Goal: Leave review/rating: Leave review/rating

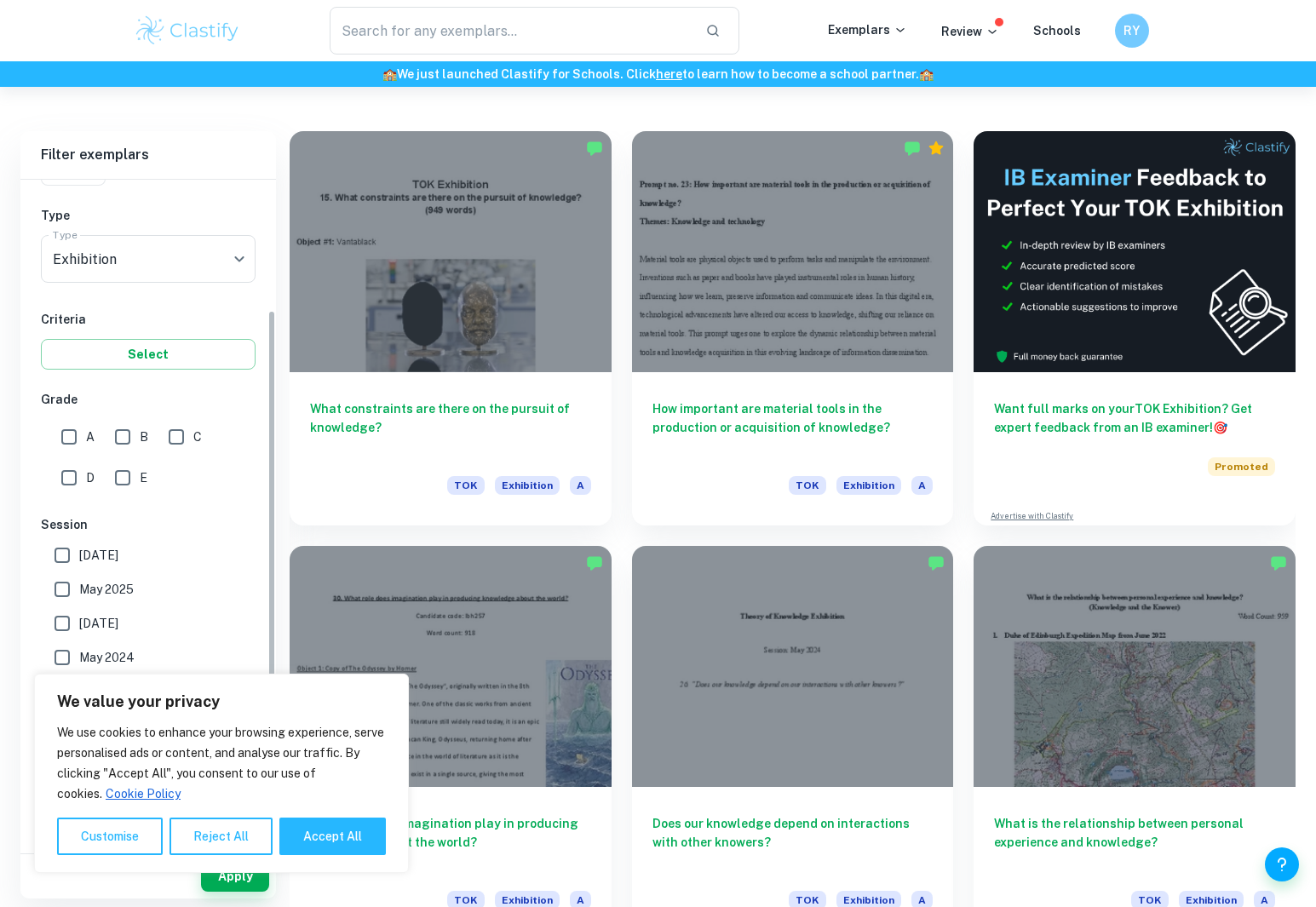
scroll to position [180, 0]
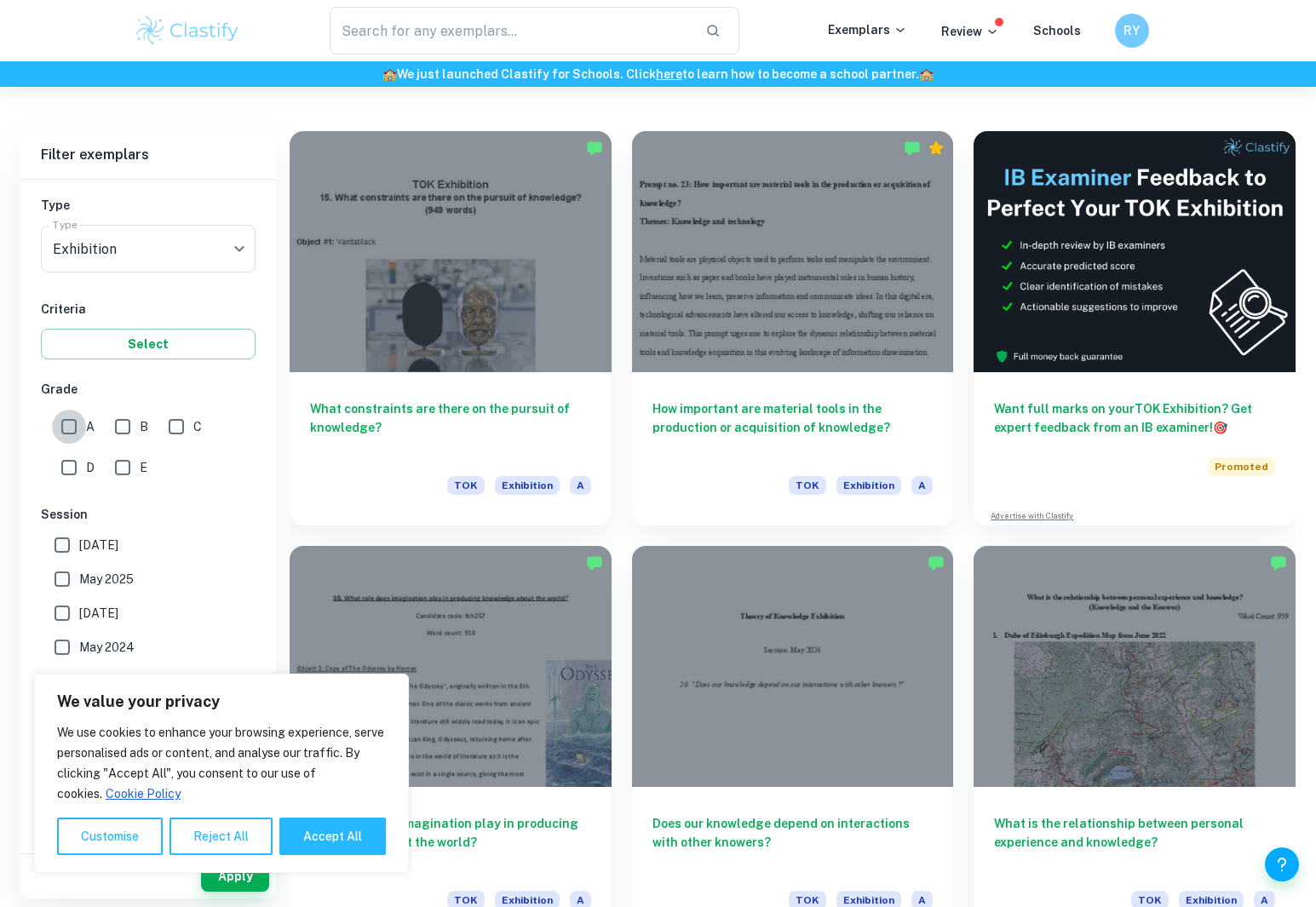
click at [65, 427] on input "A" at bounding box center [69, 426] width 34 height 34
checkbox input "true"
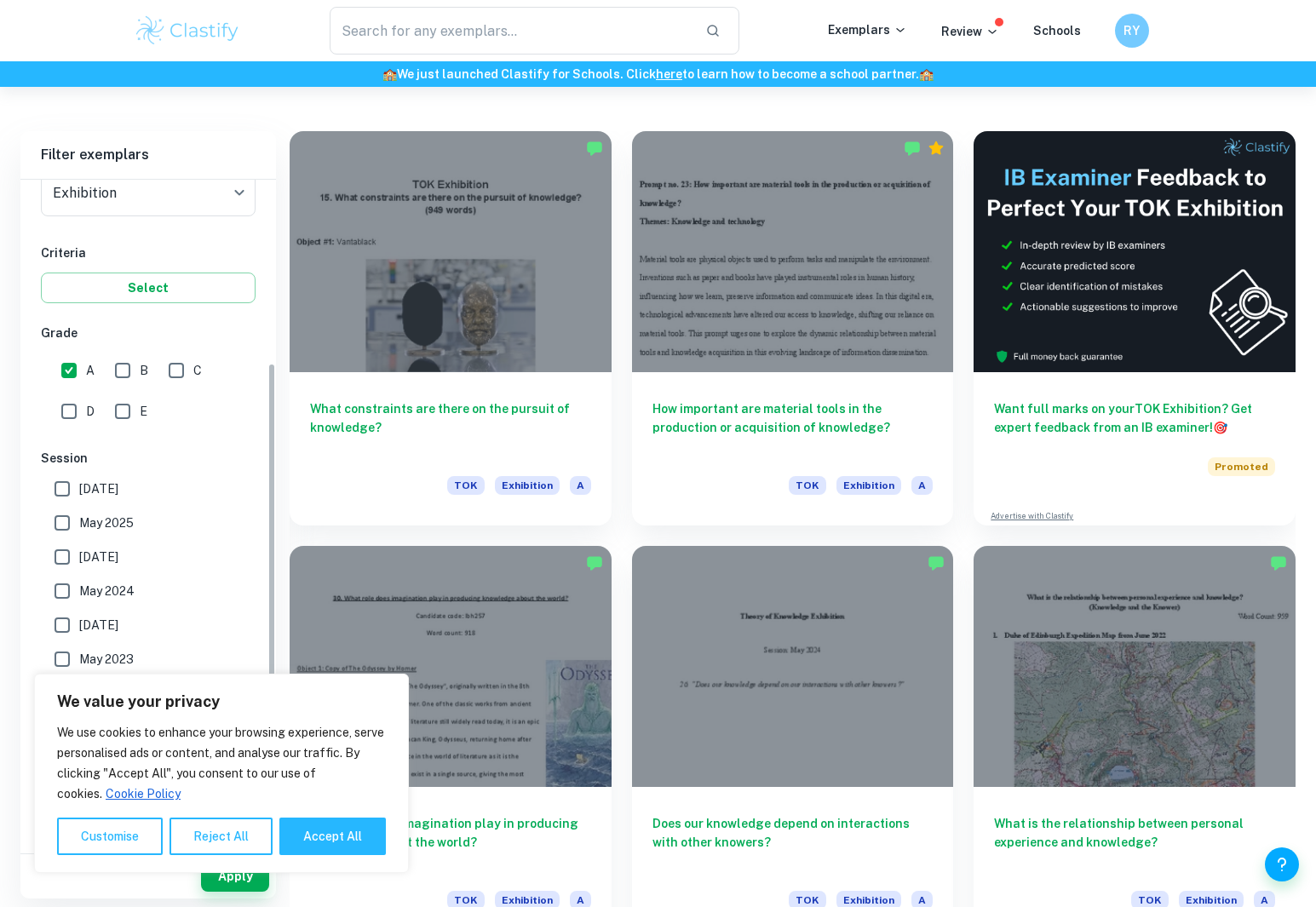
scroll to position [469, 0]
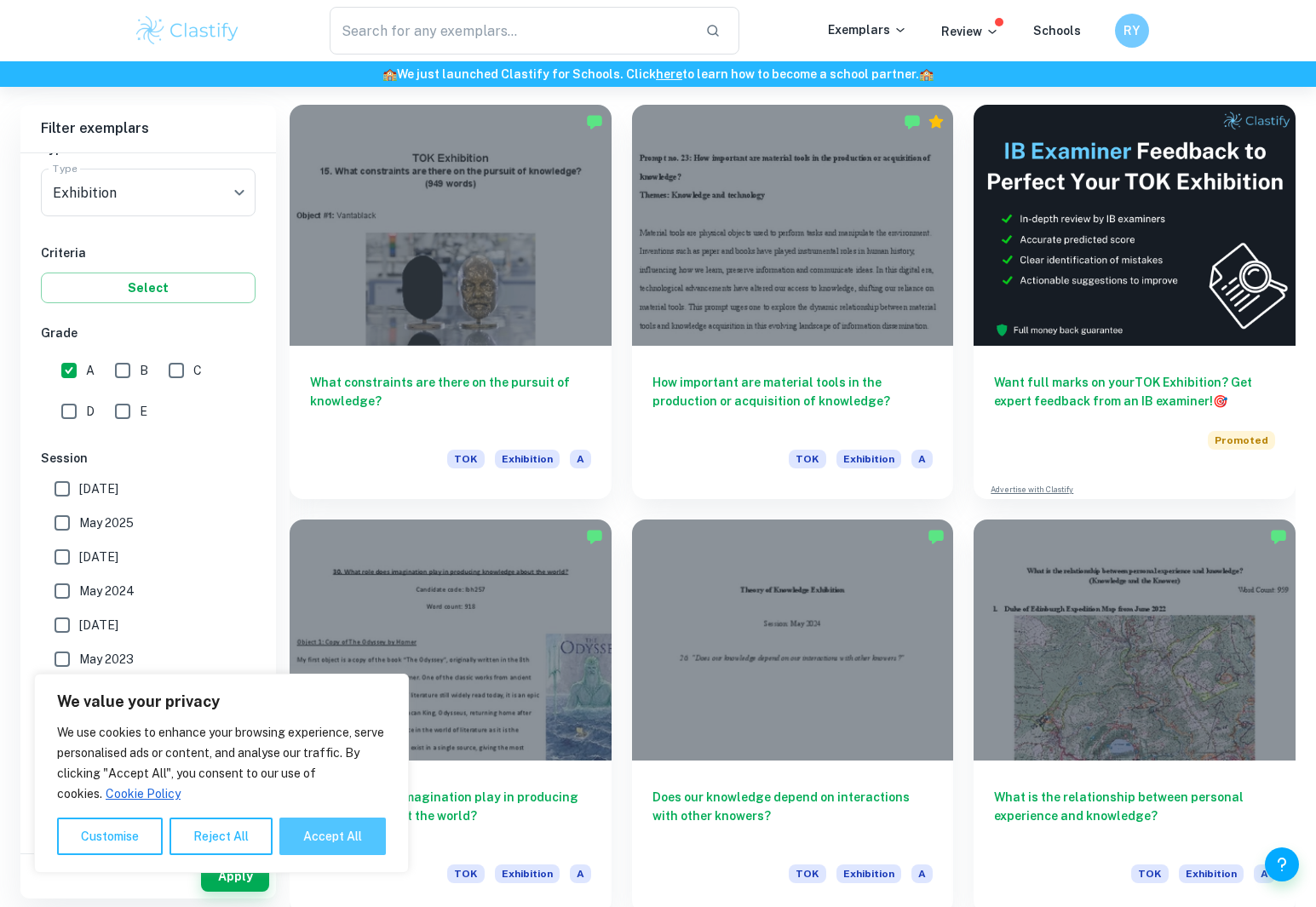
click at [307, 833] on button "Accept All" at bounding box center [333, 836] width 107 height 37
checkbox input "true"
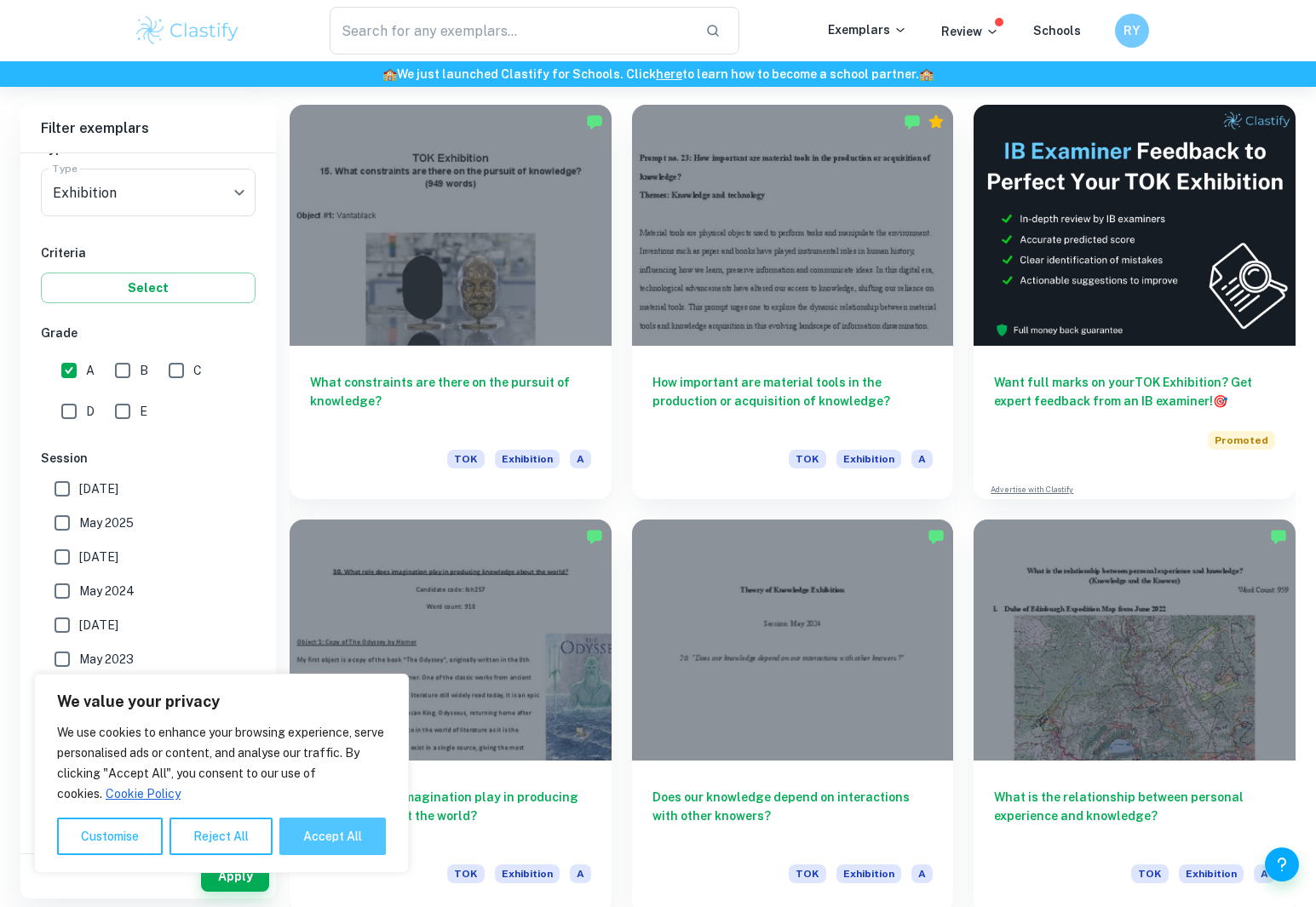
checkbox input "true"
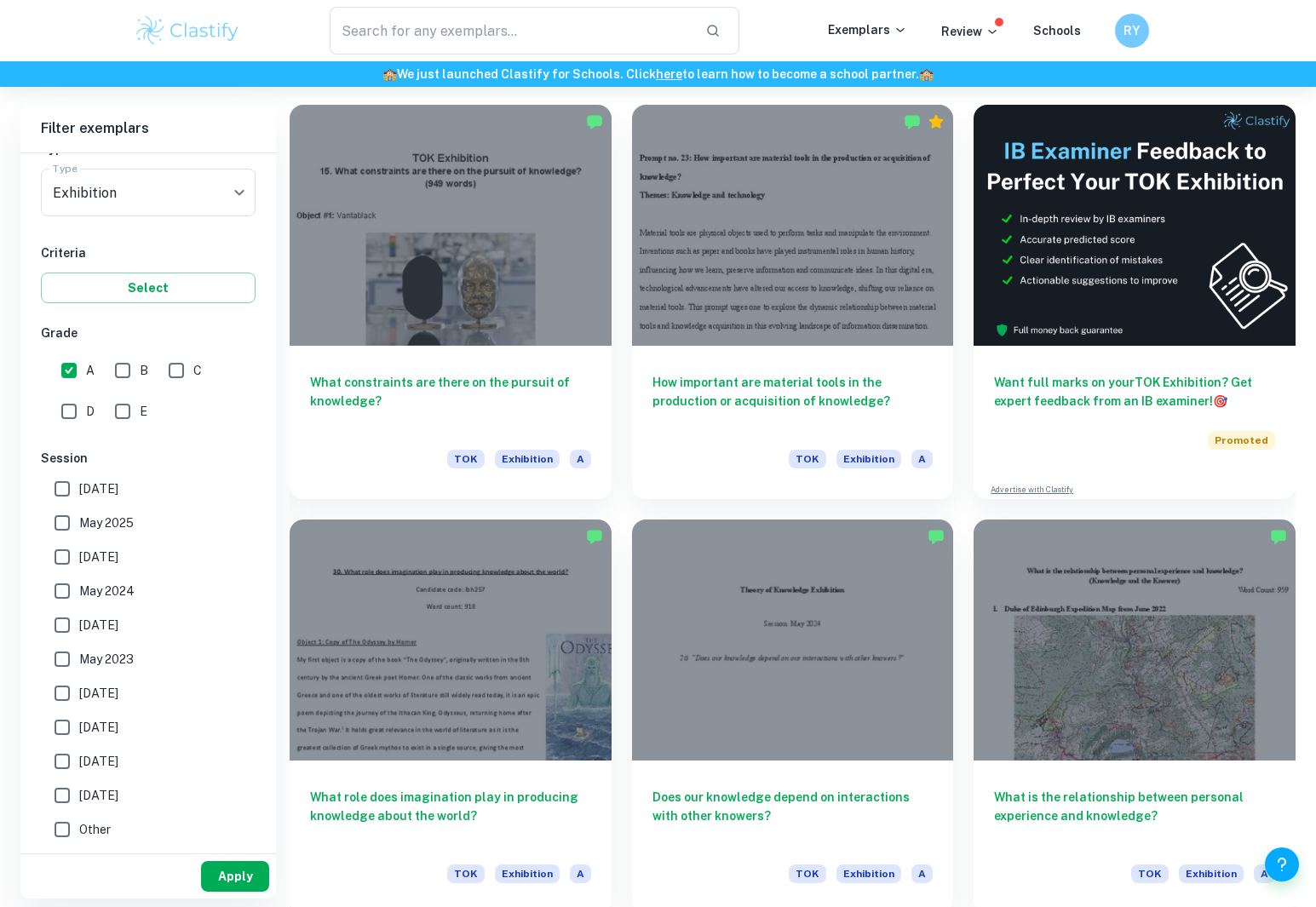
click at [251, 872] on button "Apply" at bounding box center [235, 876] width 69 height 31
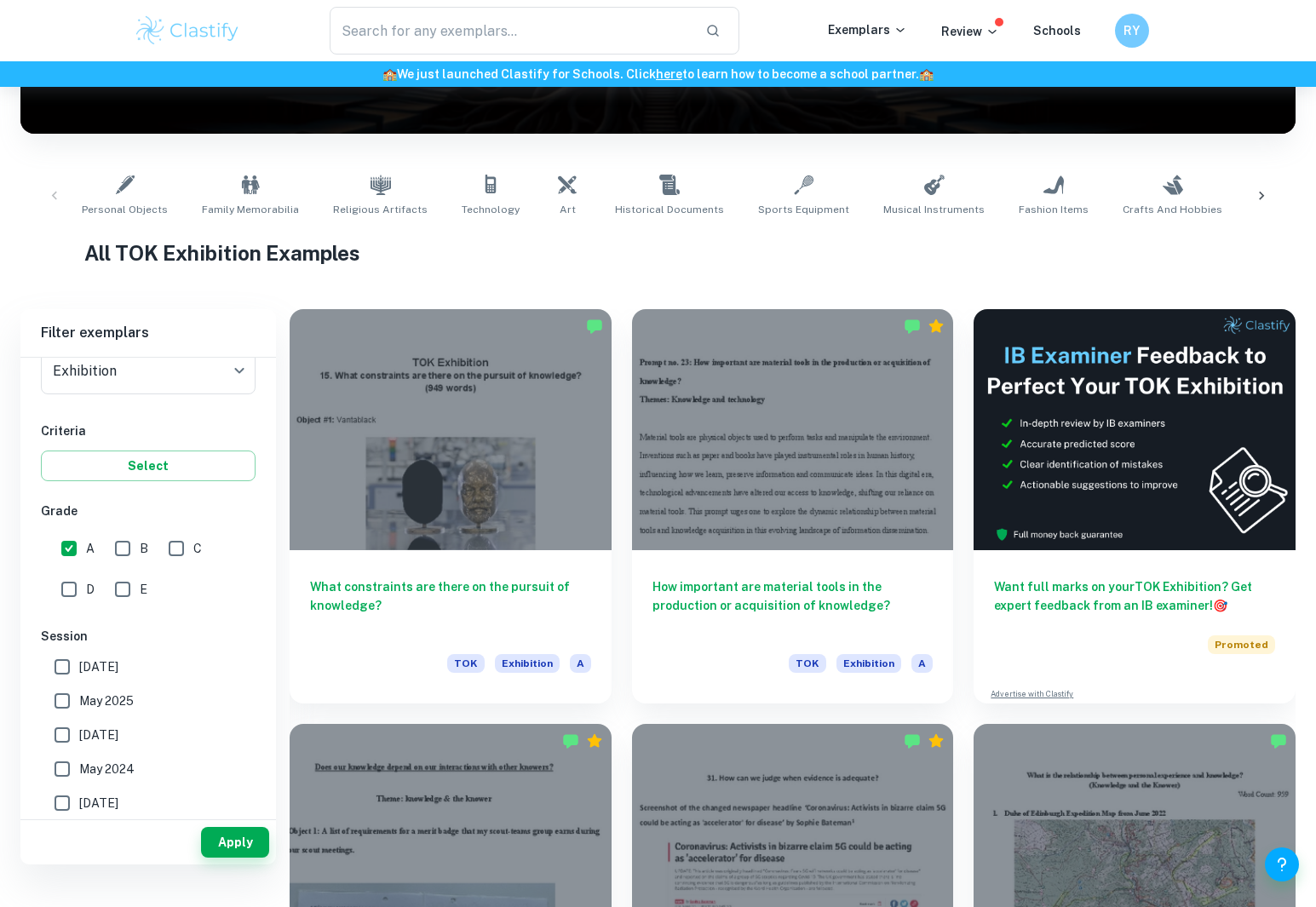
scroll to position [222, 0]
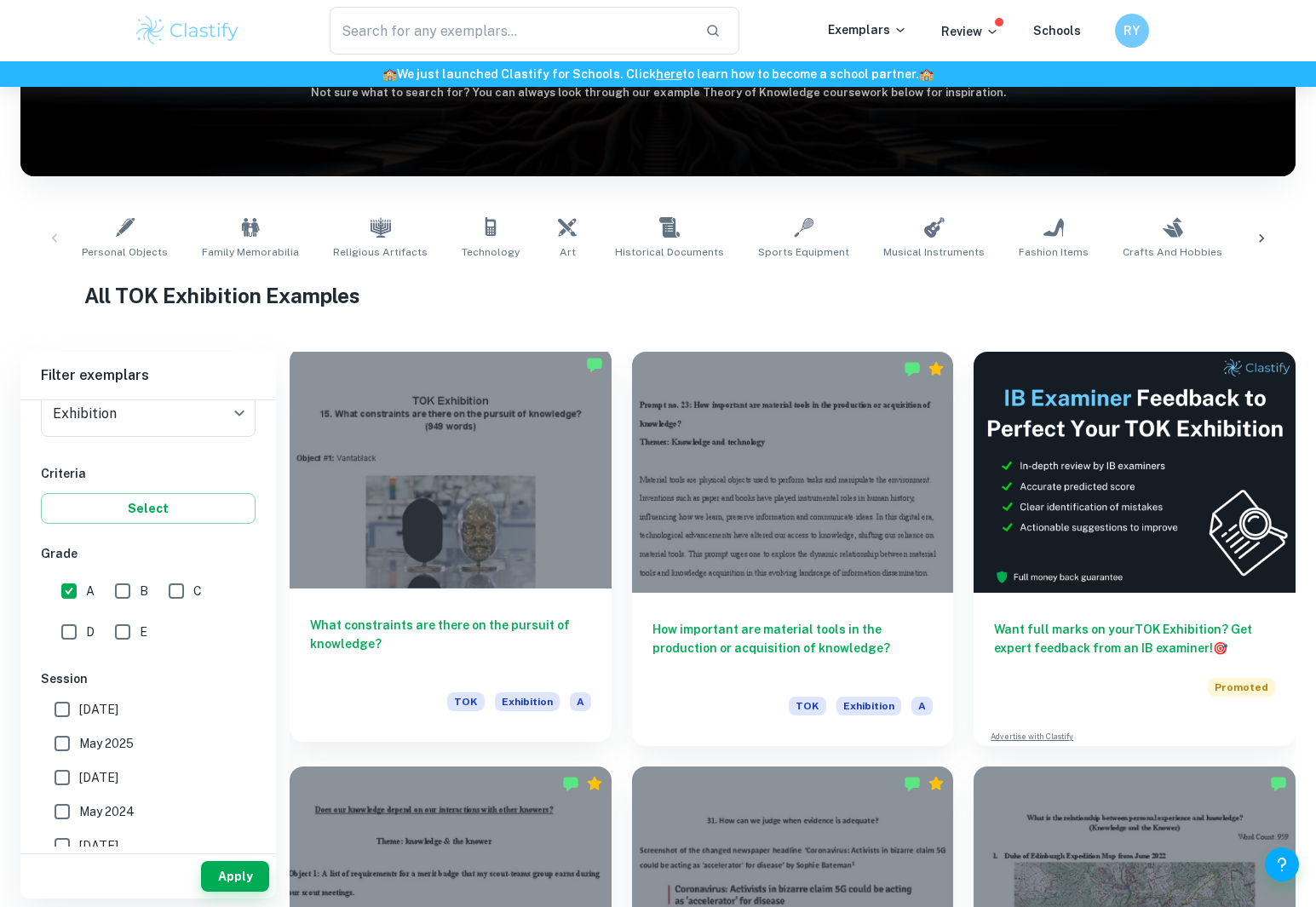
click at [458, 522] on div at bounding box center [451, 468] width 322 height 241
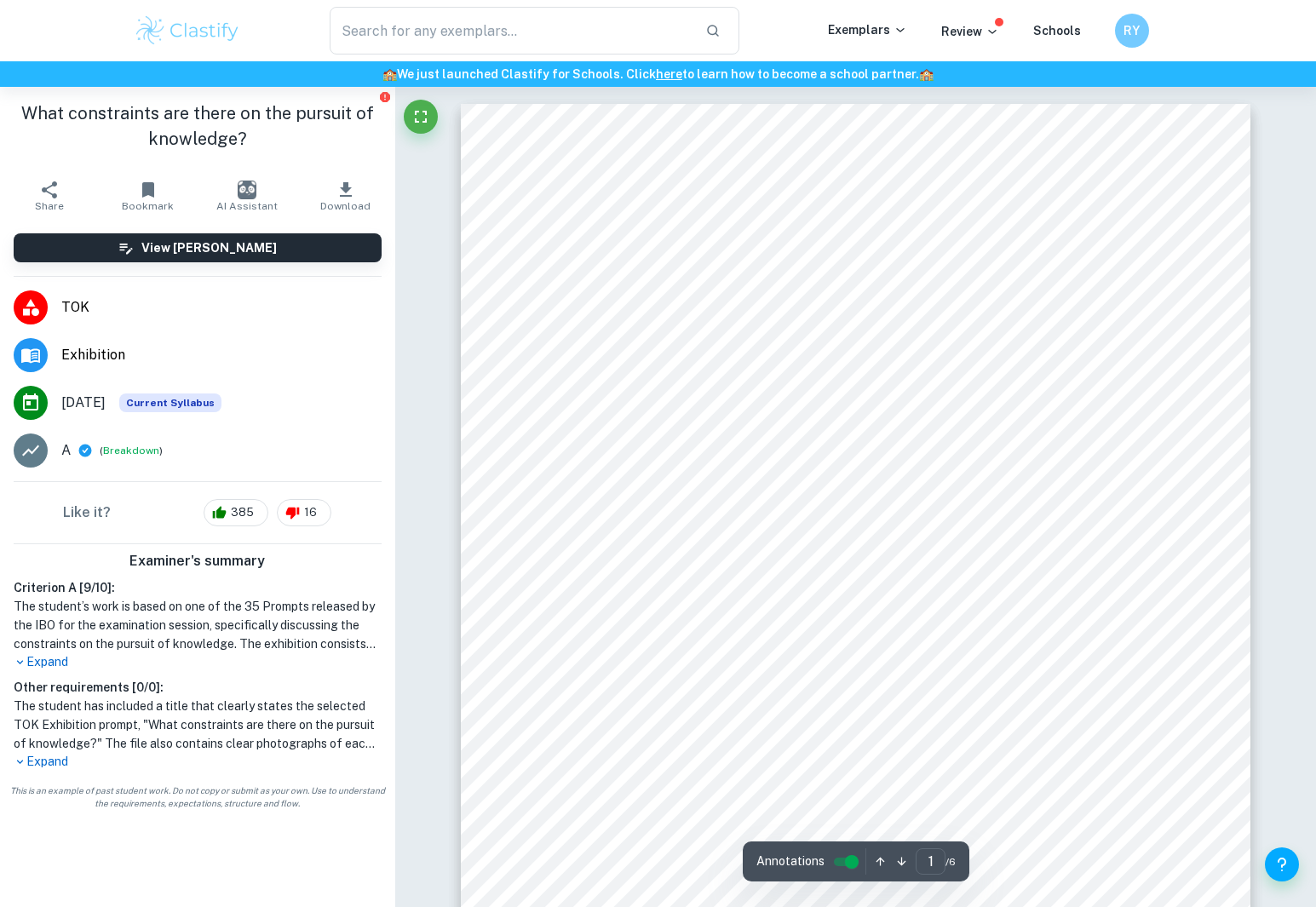
click at [45, 664] on p "Expand" at bounding box center [197, 662] width 368 height 18
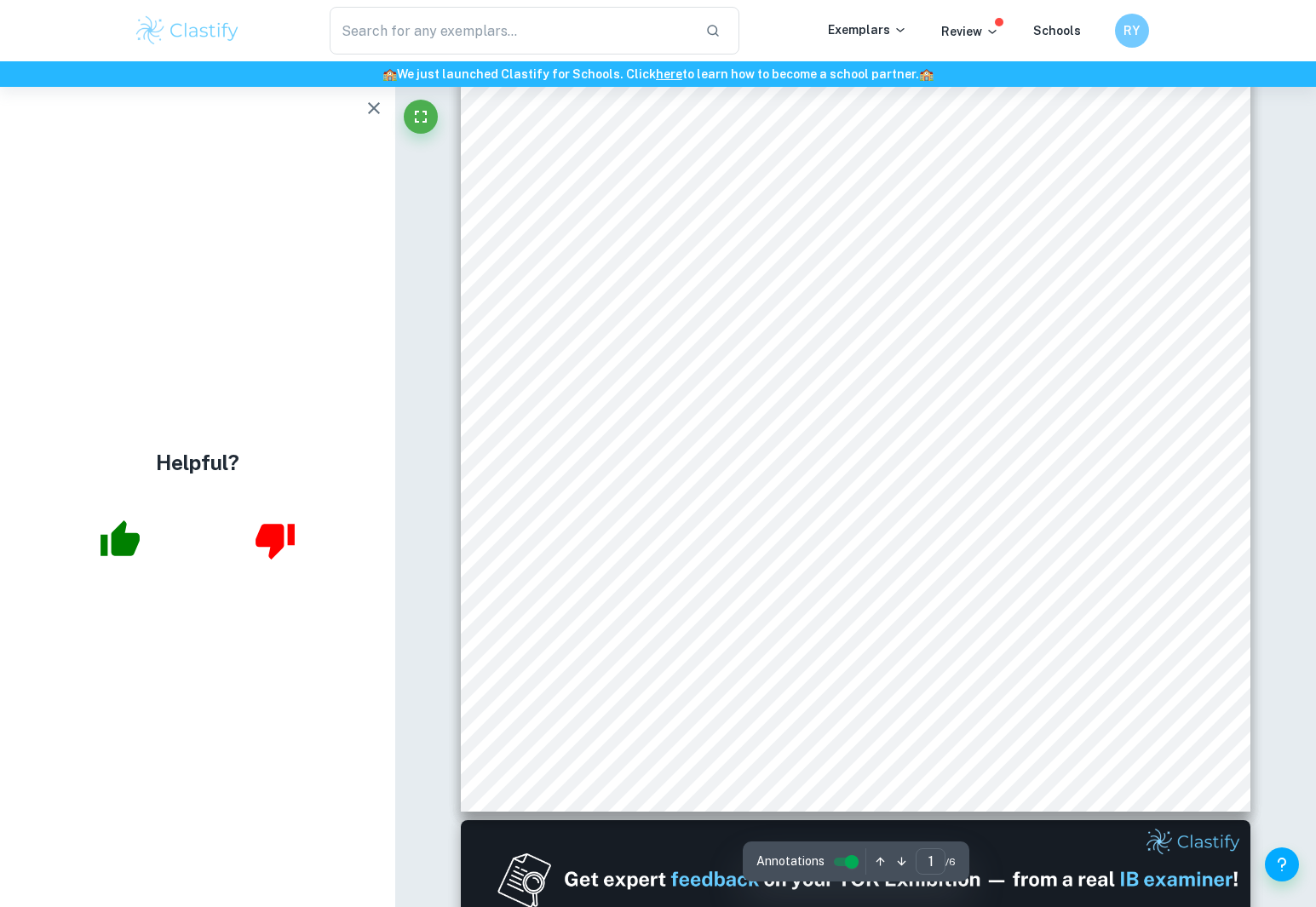
scroll to position [321, 0]
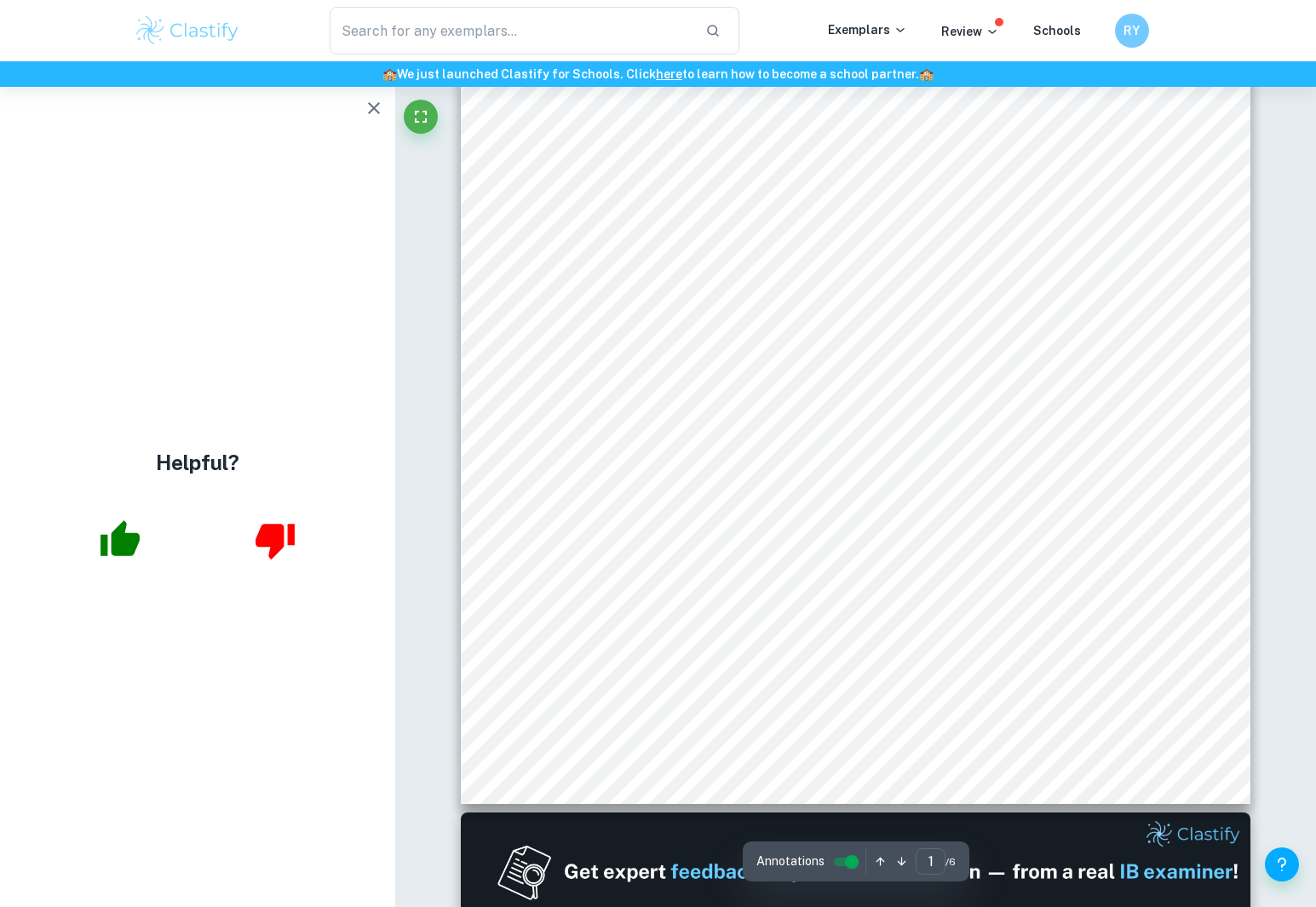
click at [122, 539] on icon "button" at bounding box center [120, 537] width 39 height 36
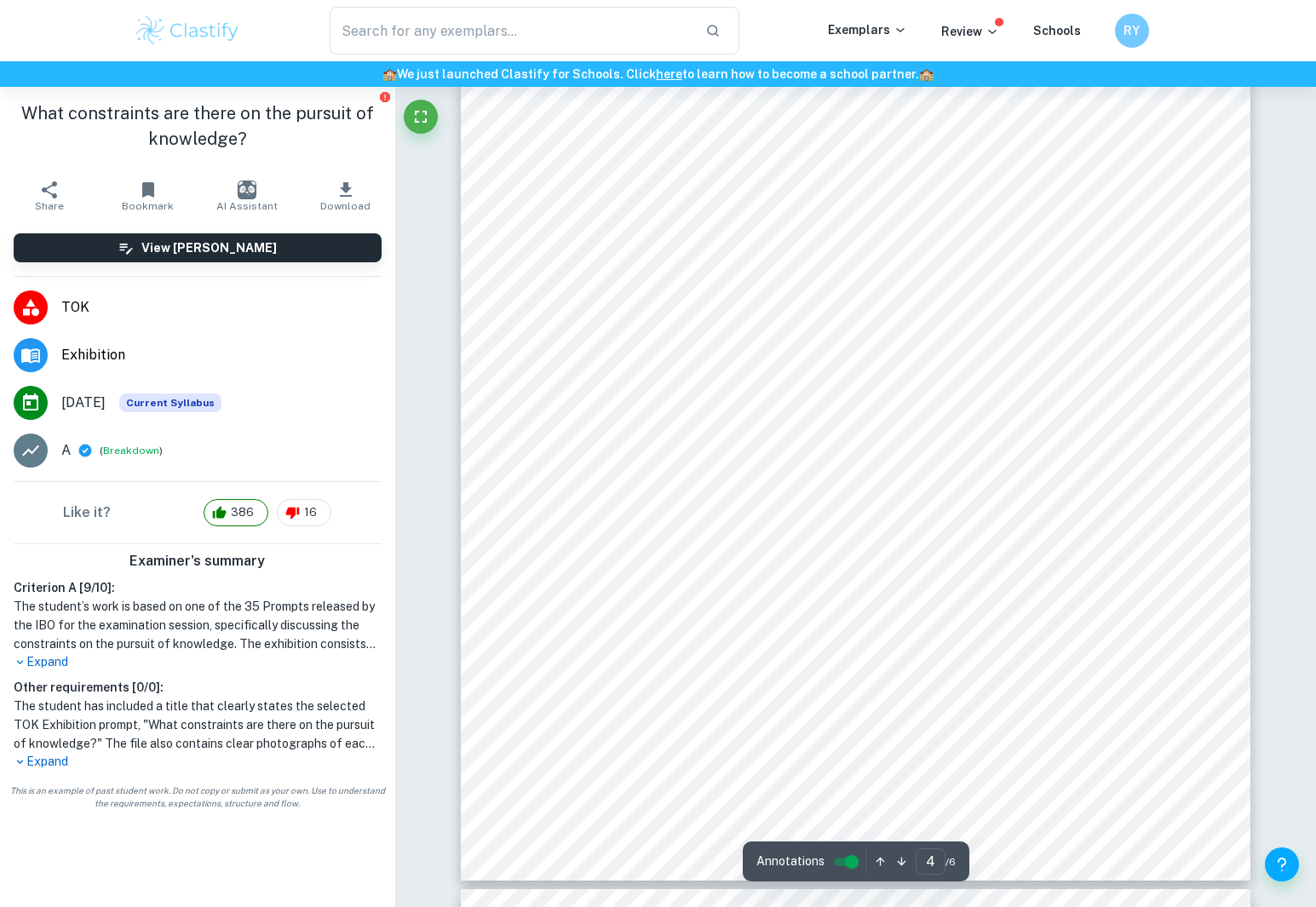
scroll to position [3460, 0]
click at [58, 766] on p "Expand" at bounding box center [197, 762] width 368 height 18
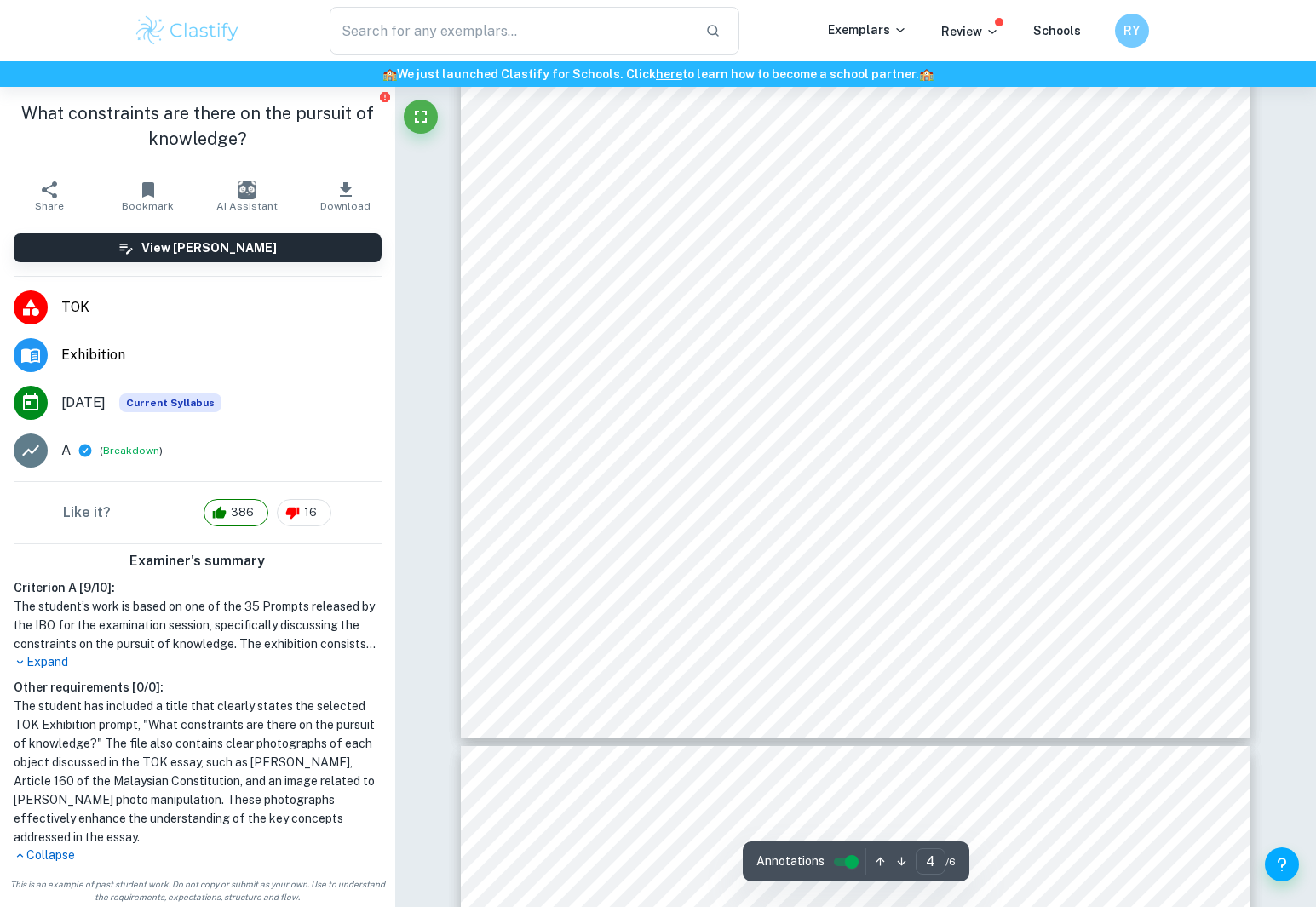
scroll to position [3599, 0]
click at [47, 663] on p "Expand" at bounding box center [197, 662] width 368 height 18
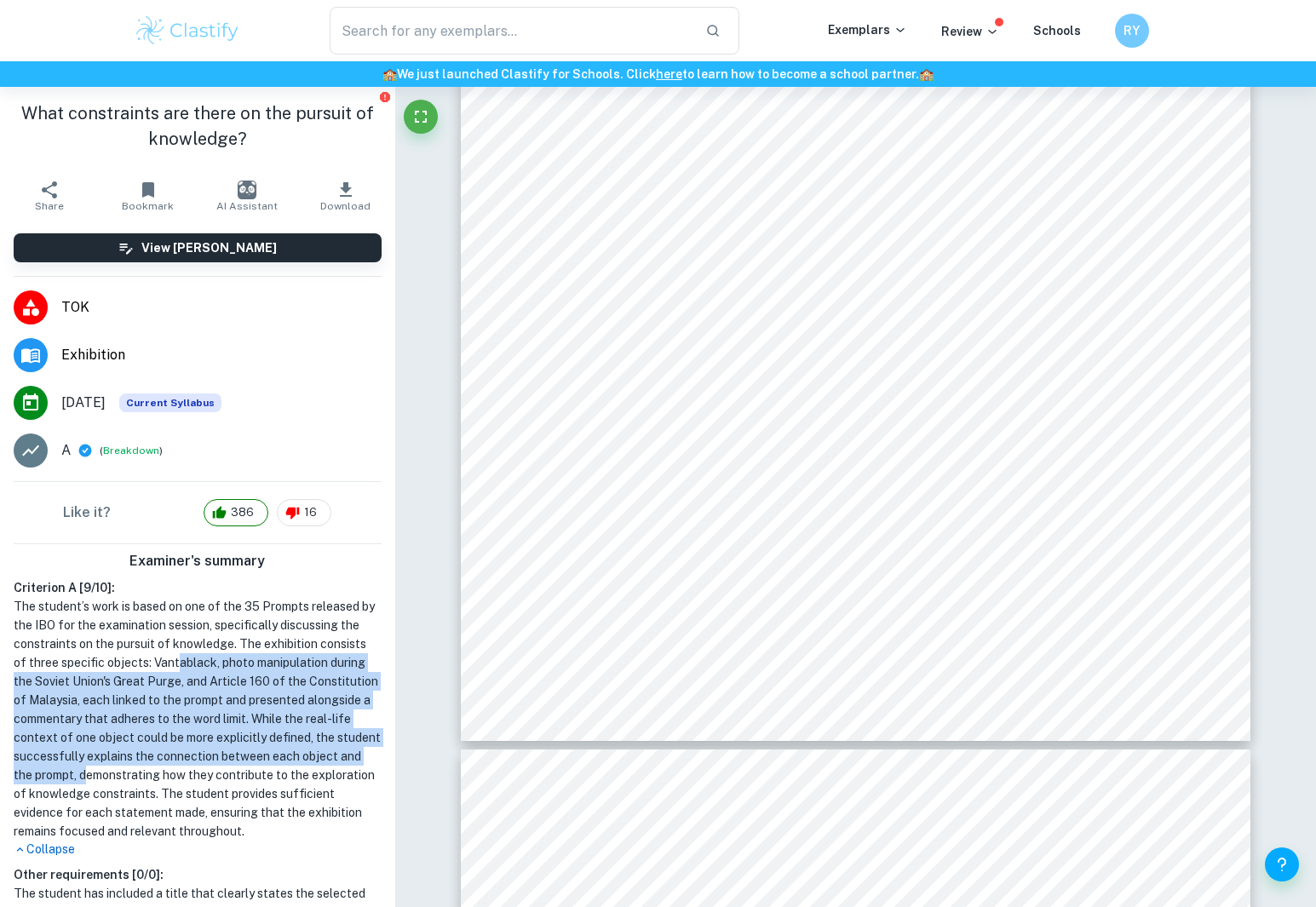
drag, startPoint x: 167, startPoint y: 665, endPoint x: 69, endPoint y: 774, distance: 146.6
click at [69, 774] on h1 "The student’s work is based on one of the 35 Prompts released by the IBO for th…" at bounding box center [197, 718] width 368 height 244
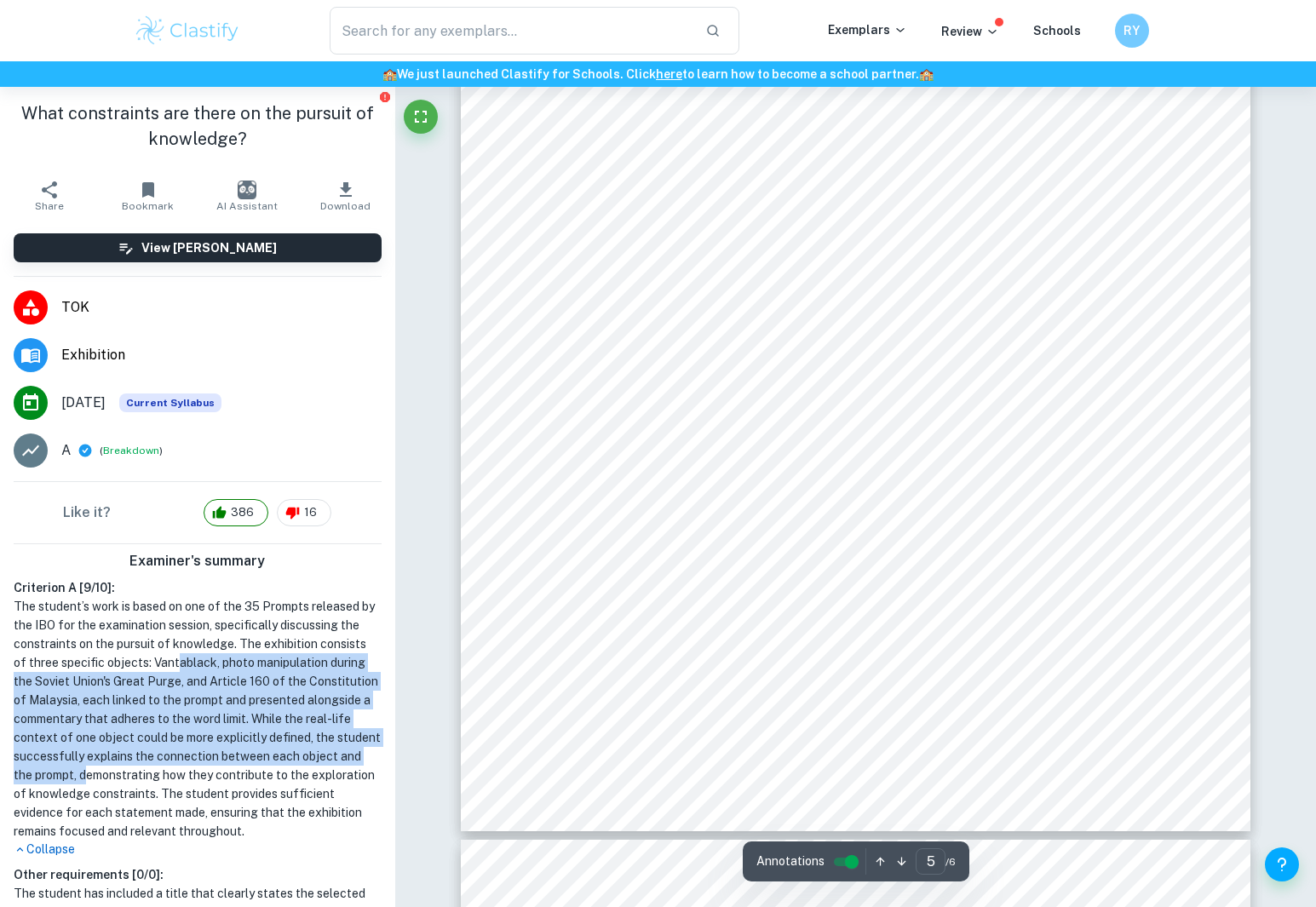
scroll to position [4541, 0]
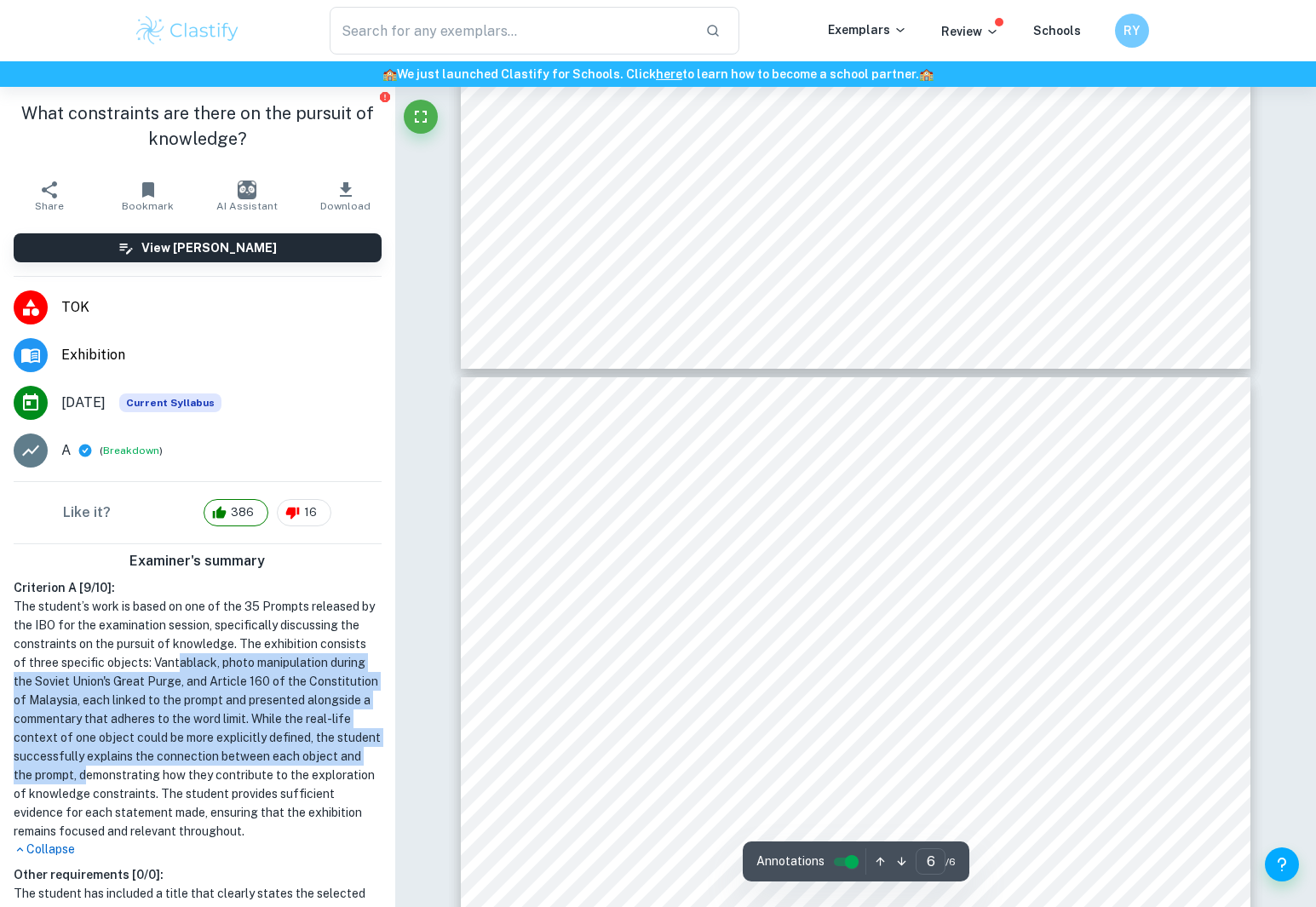
type input "5"
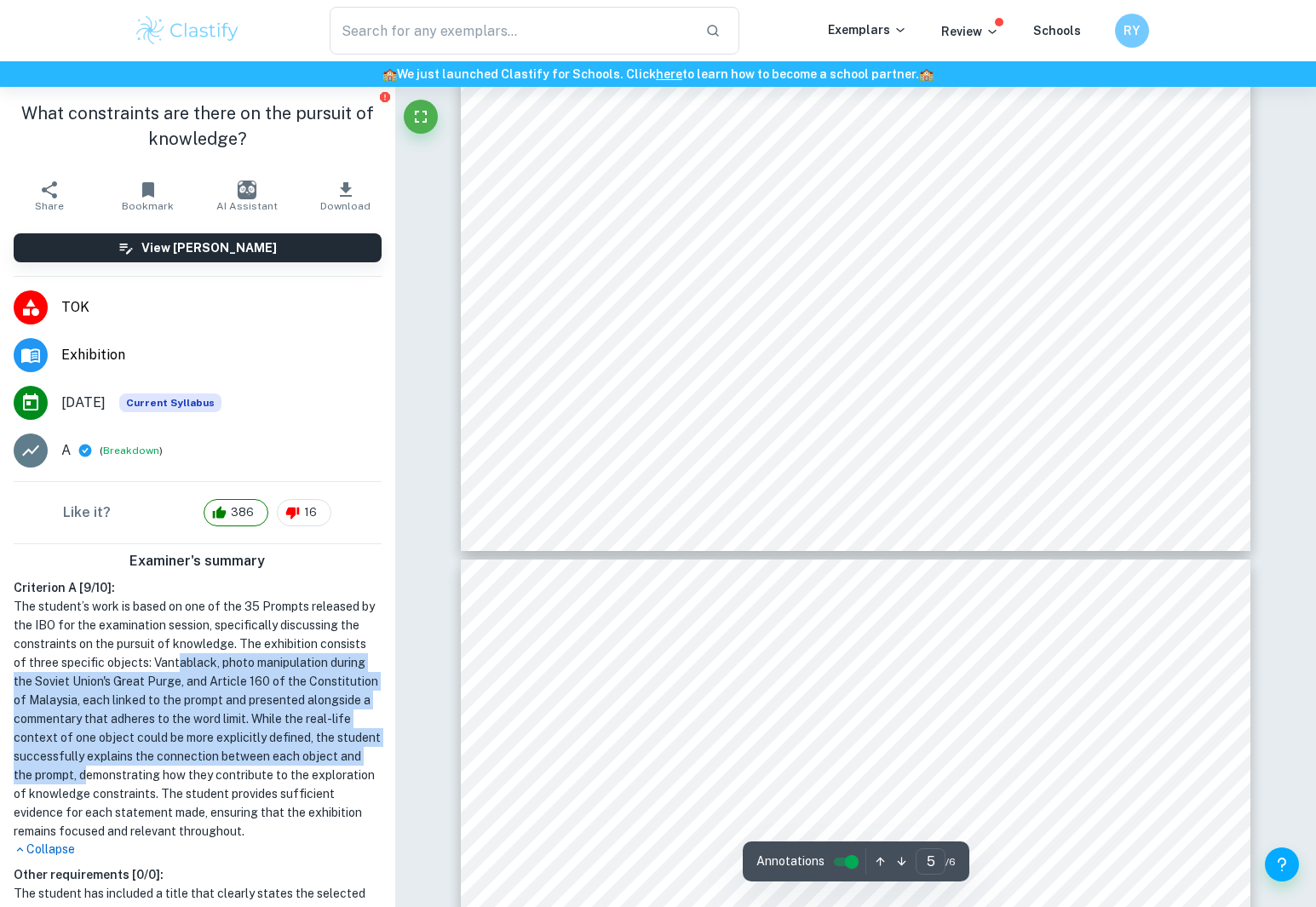
scroll to position [4814, 0]
